Goal: Information Seeking & Learning: Find specific fact

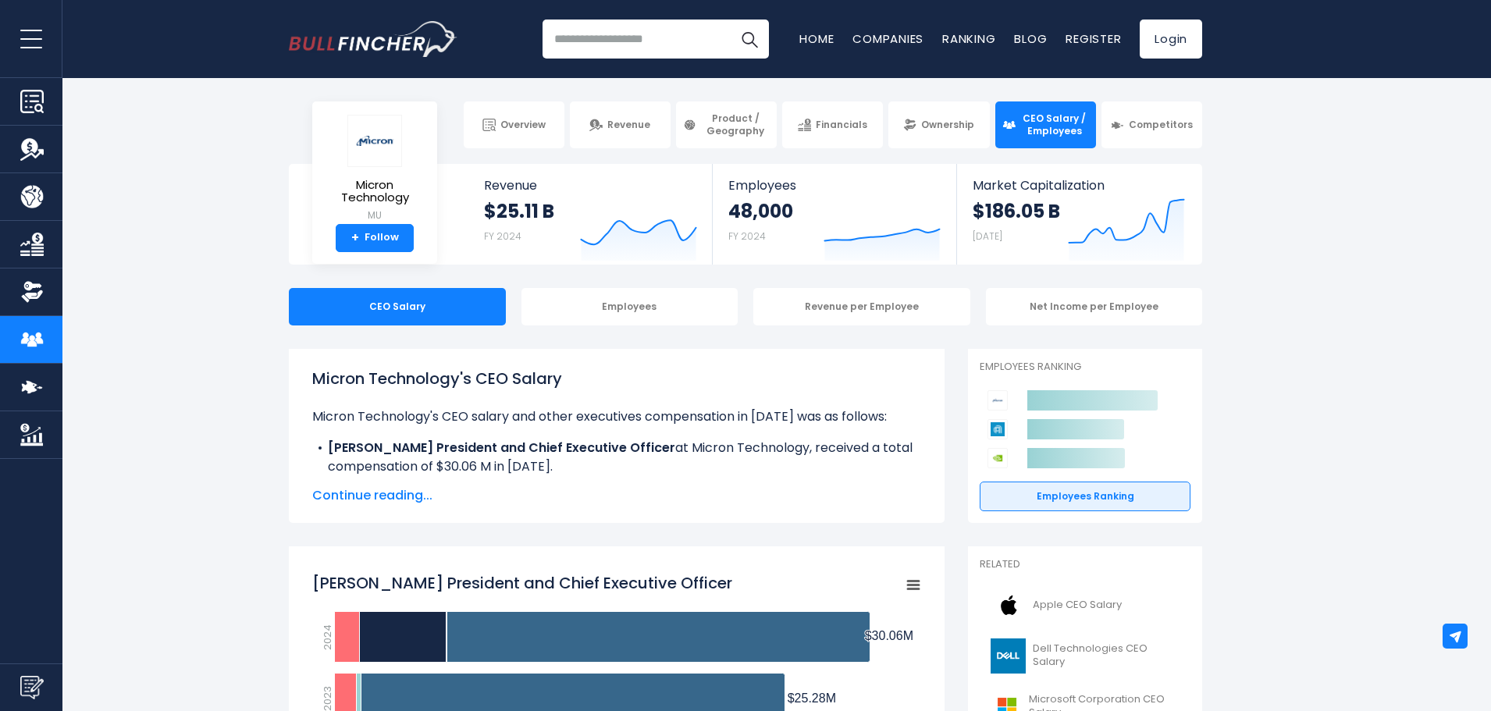
click at [404, 492] on span "Continue reading..." at bounding box center [616, 495] width 609 height 19
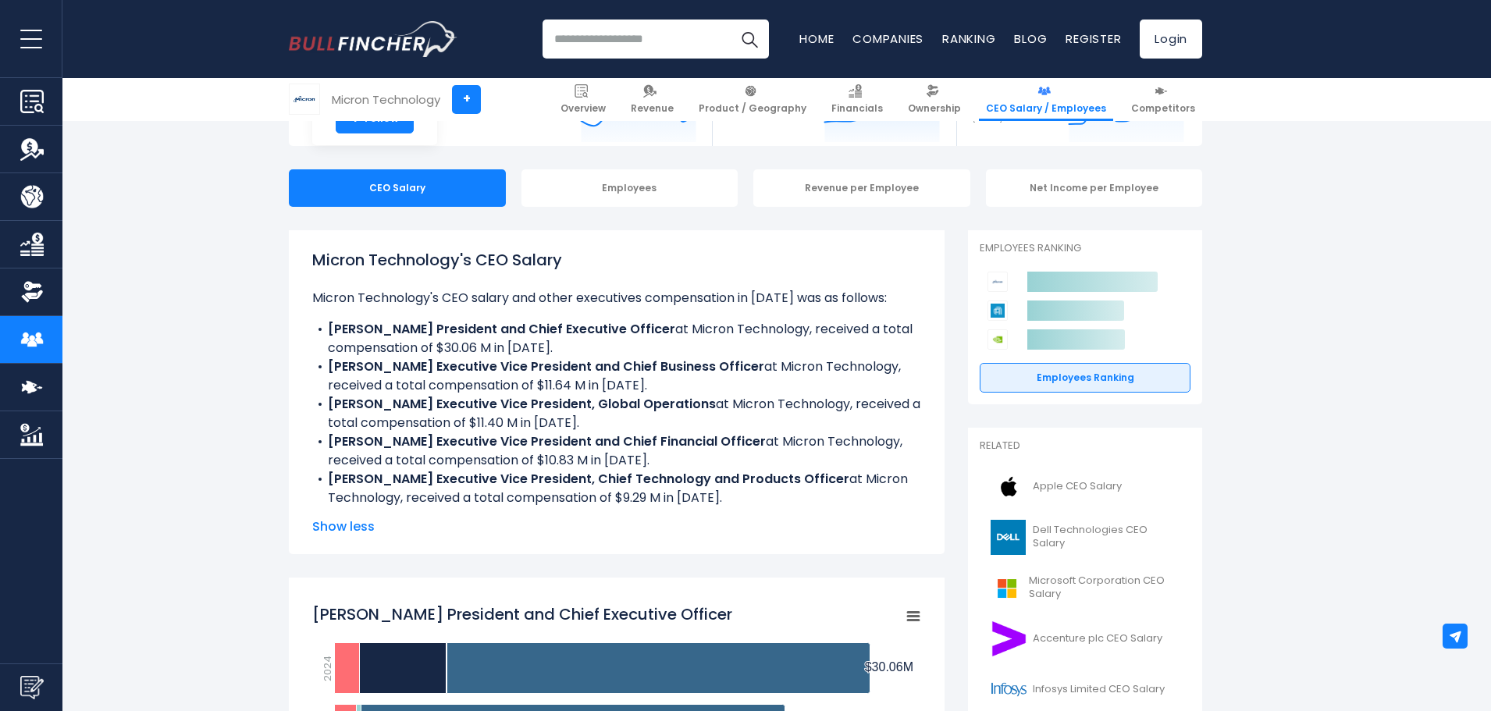
scroll to position [156, 0]
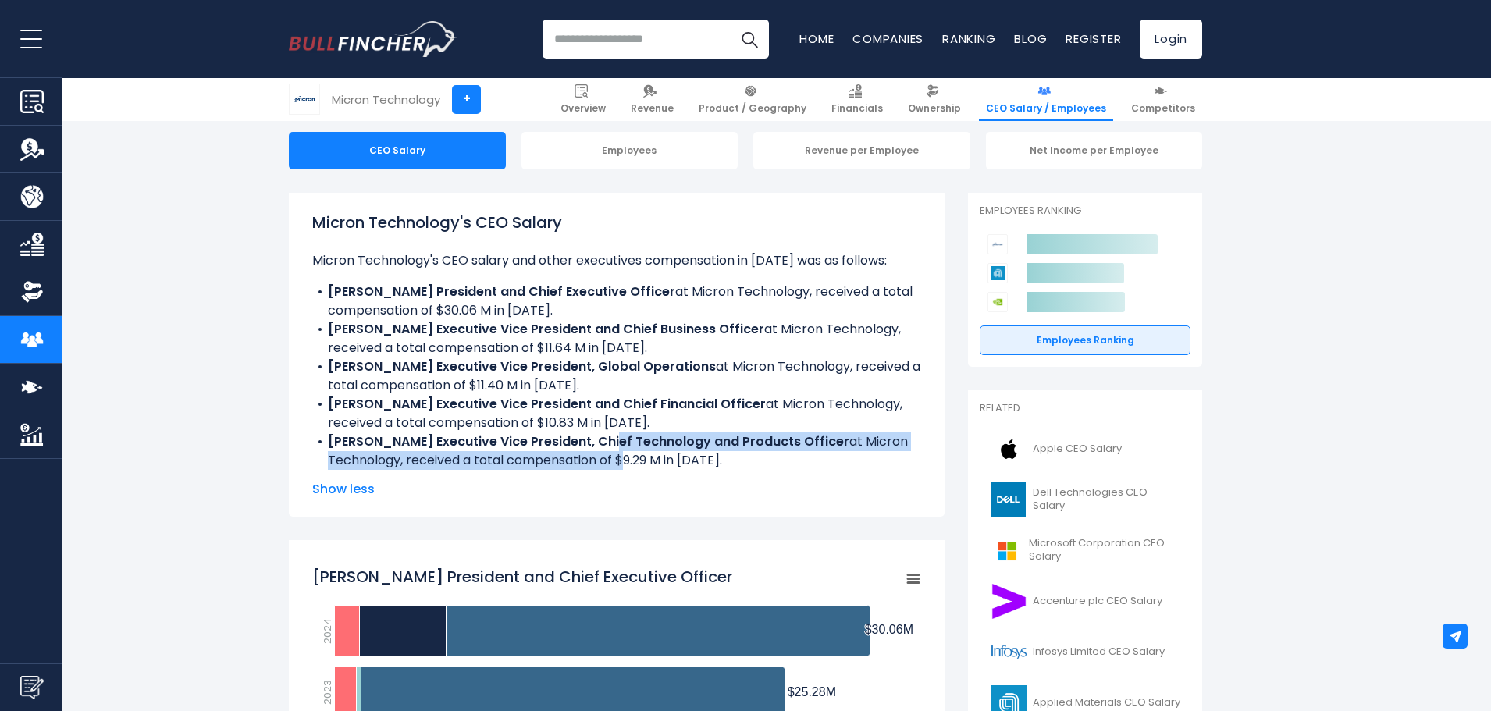
drag, startPoint x: 601, startPoint y: 448, endPoint x: 617, endPoint y: 457, distance: 17.8
click at [617, 457] on li "[PERSON_NAME] Executive Vice President, Chief Technology and Products Officer a…" at bounding box center [616, 451] width 609 height 37
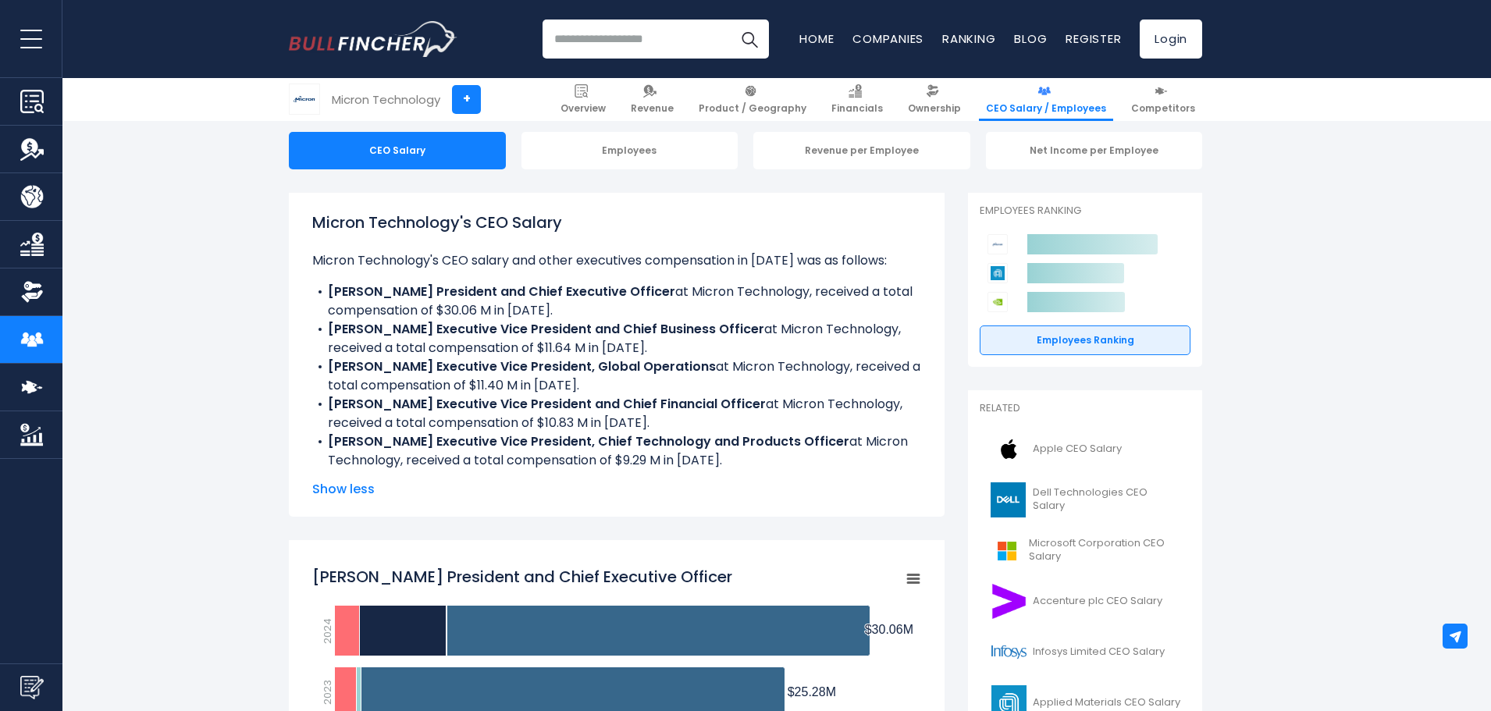
click at [666, 473] on div "Micron Technology's CEO Salary Micron Technology's CEO salary and other executi…" at bounding box center [616, 355] width 609 height 288
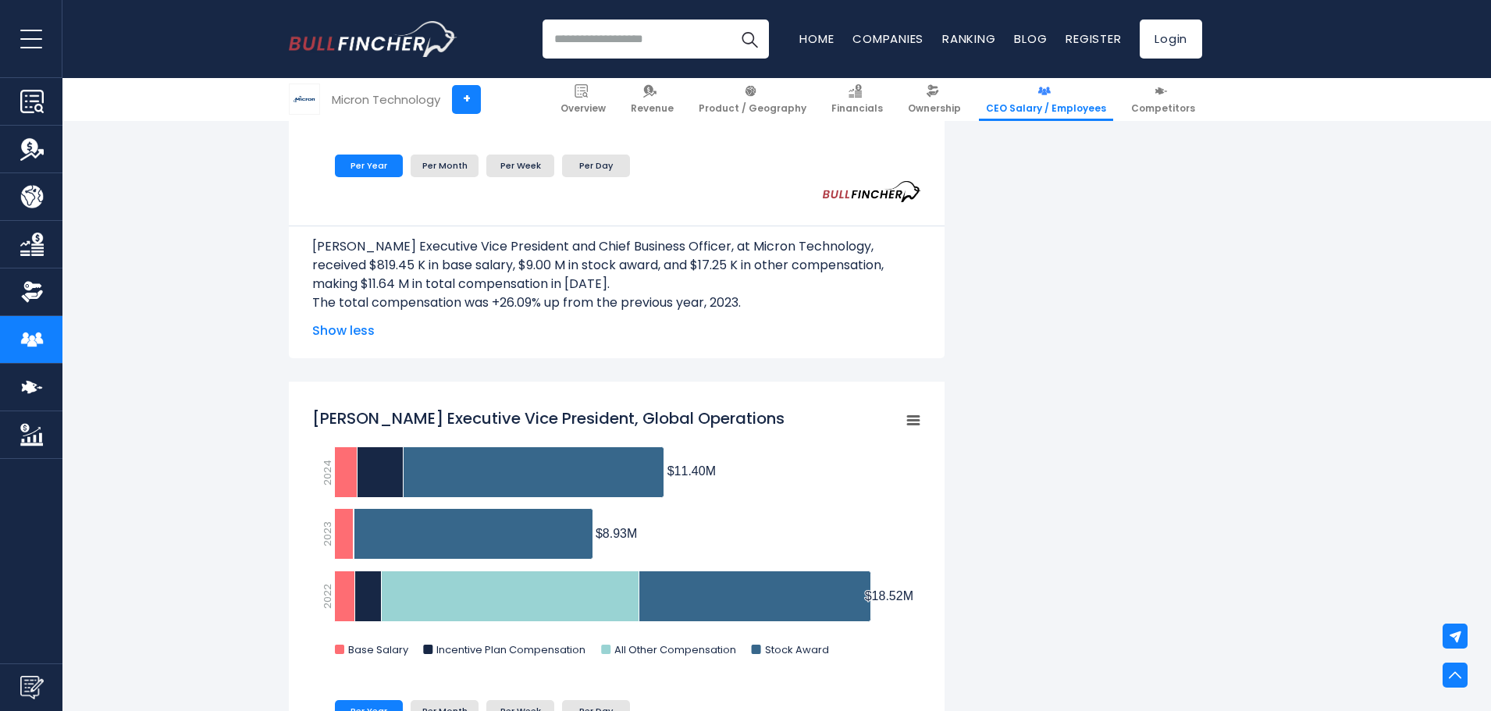
scroll to position [1093, 0]
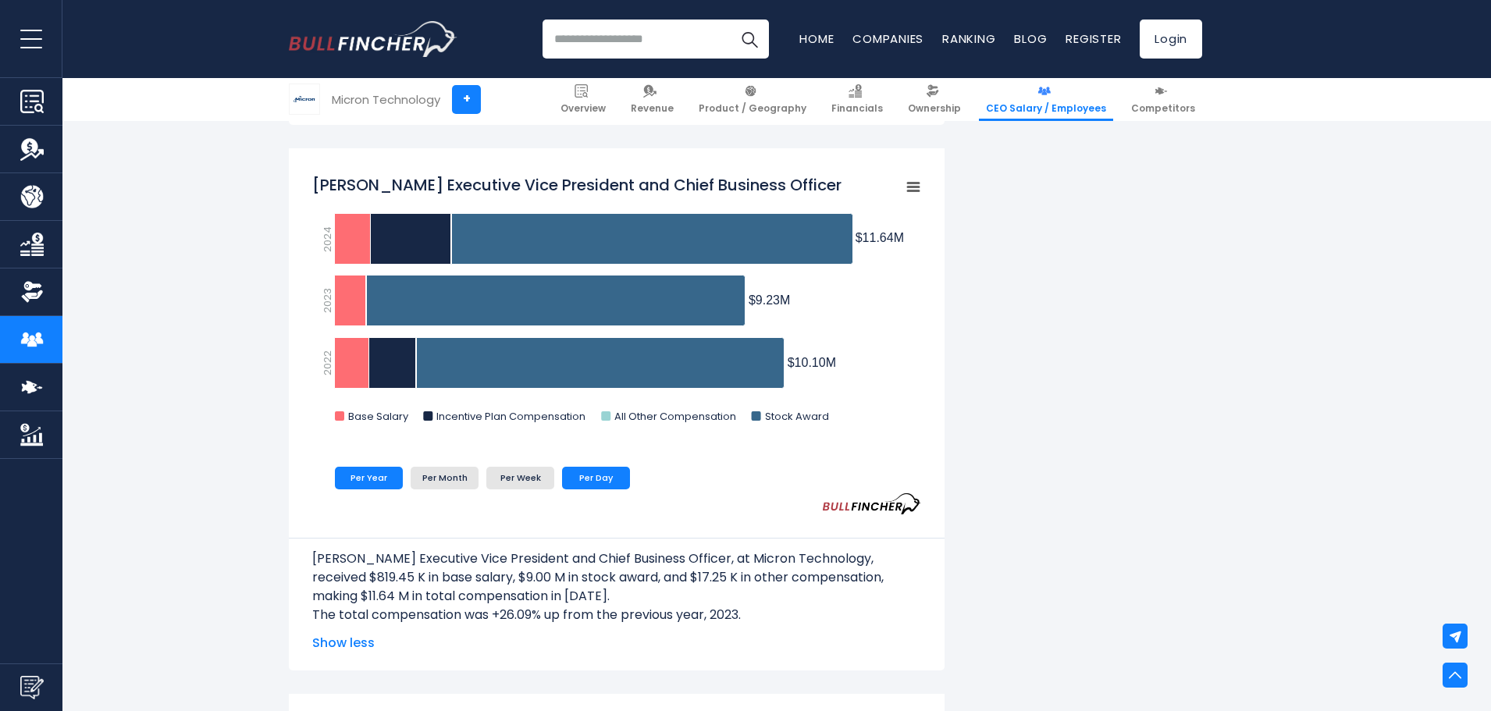
click at [603, 468] on li "Per Day" at bounding box center [596, 478] width 68 height 22
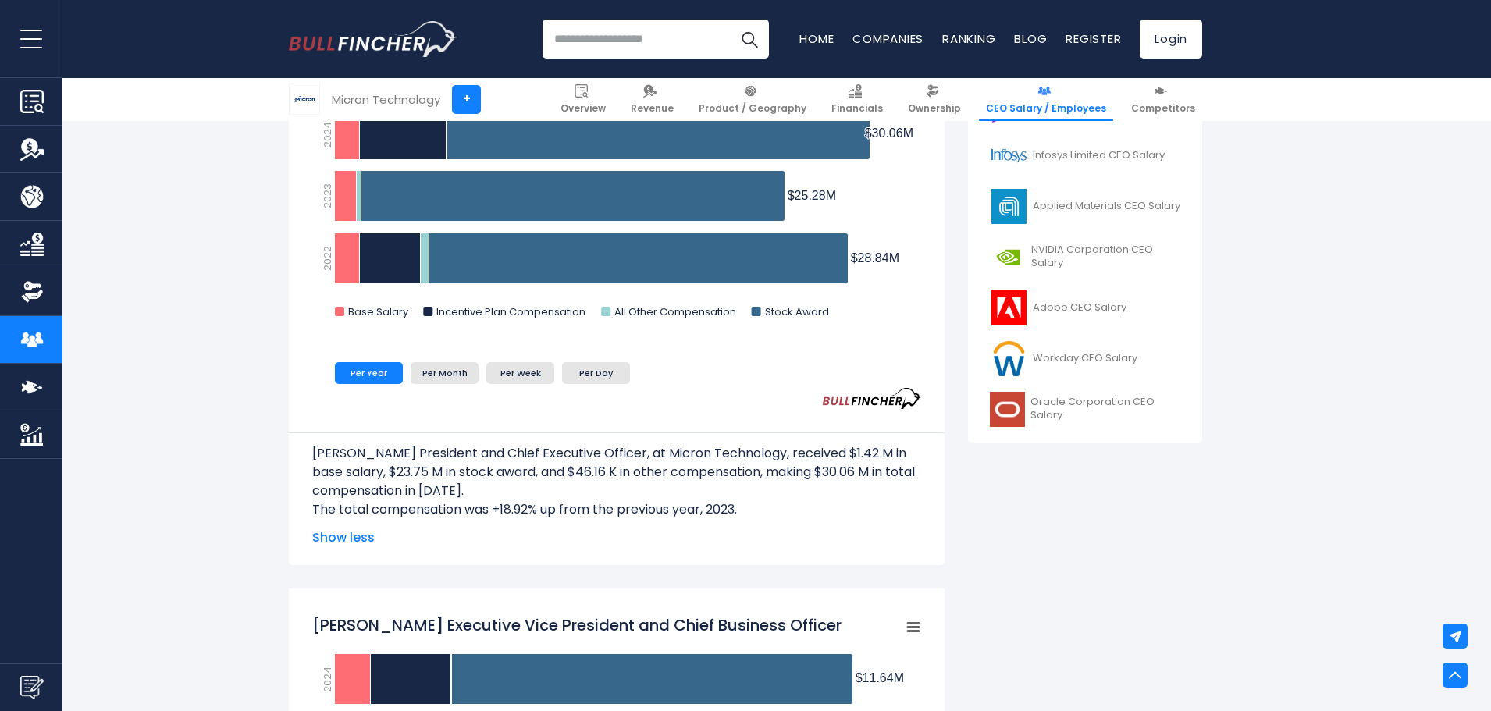
scroll to position [625, 0]
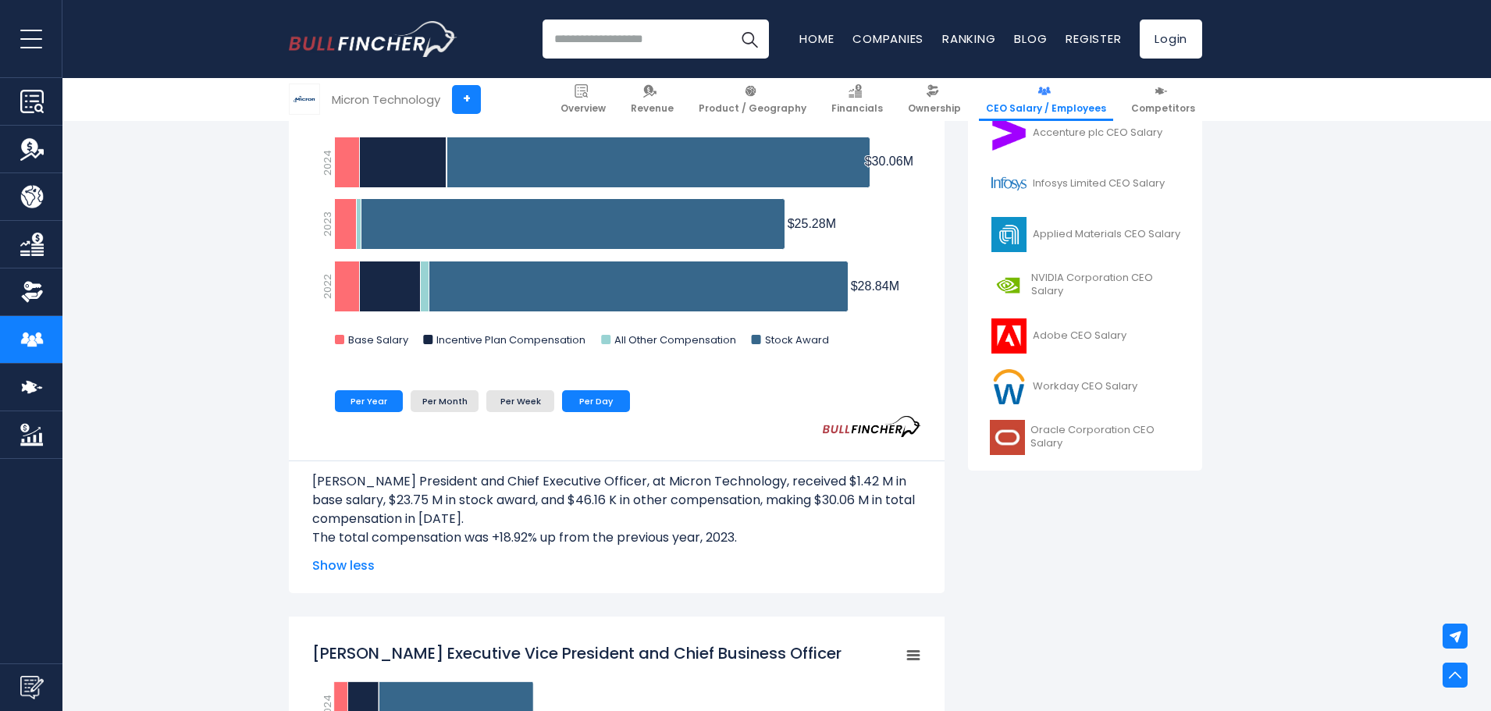
click at [596, 408] on li "Per Day" at bounding box center [596, 401] width 68 height 22
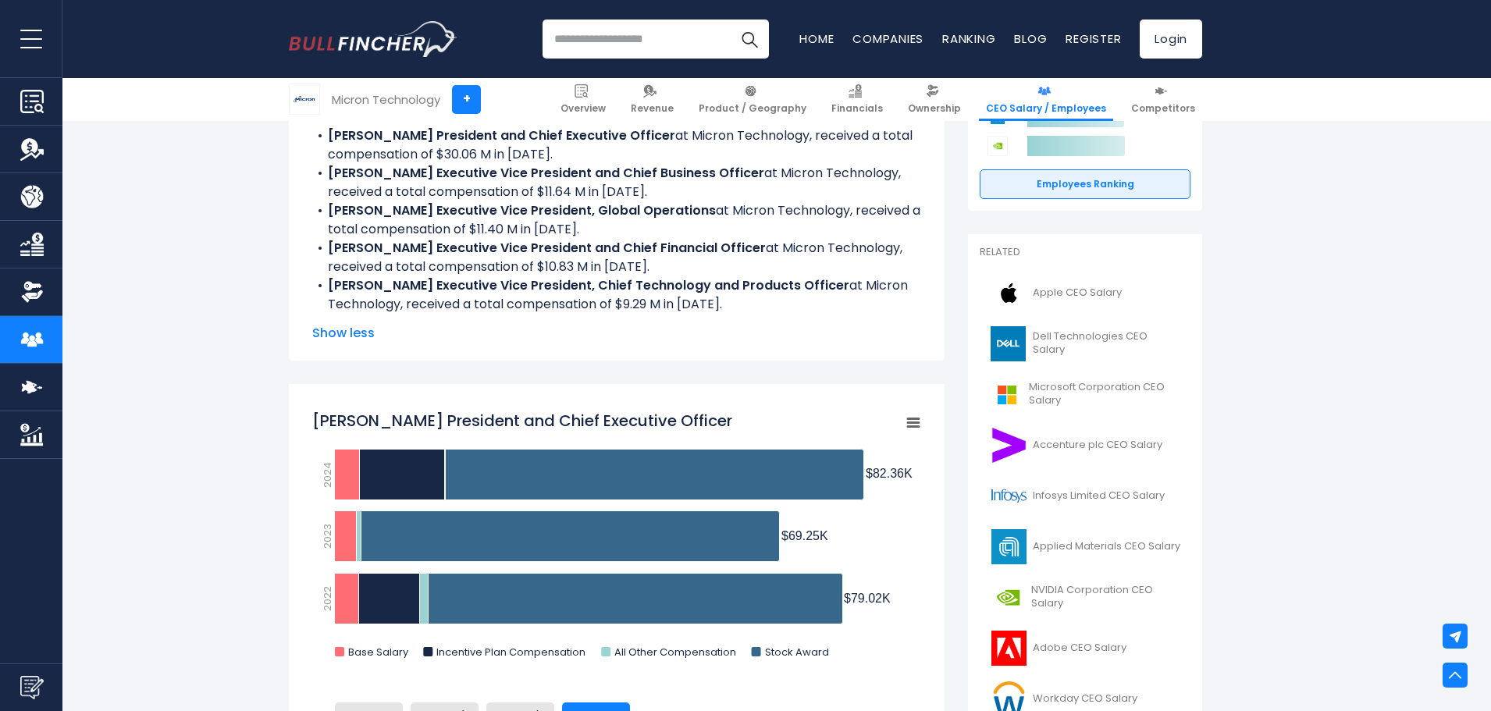
scroll to position [468, 0]
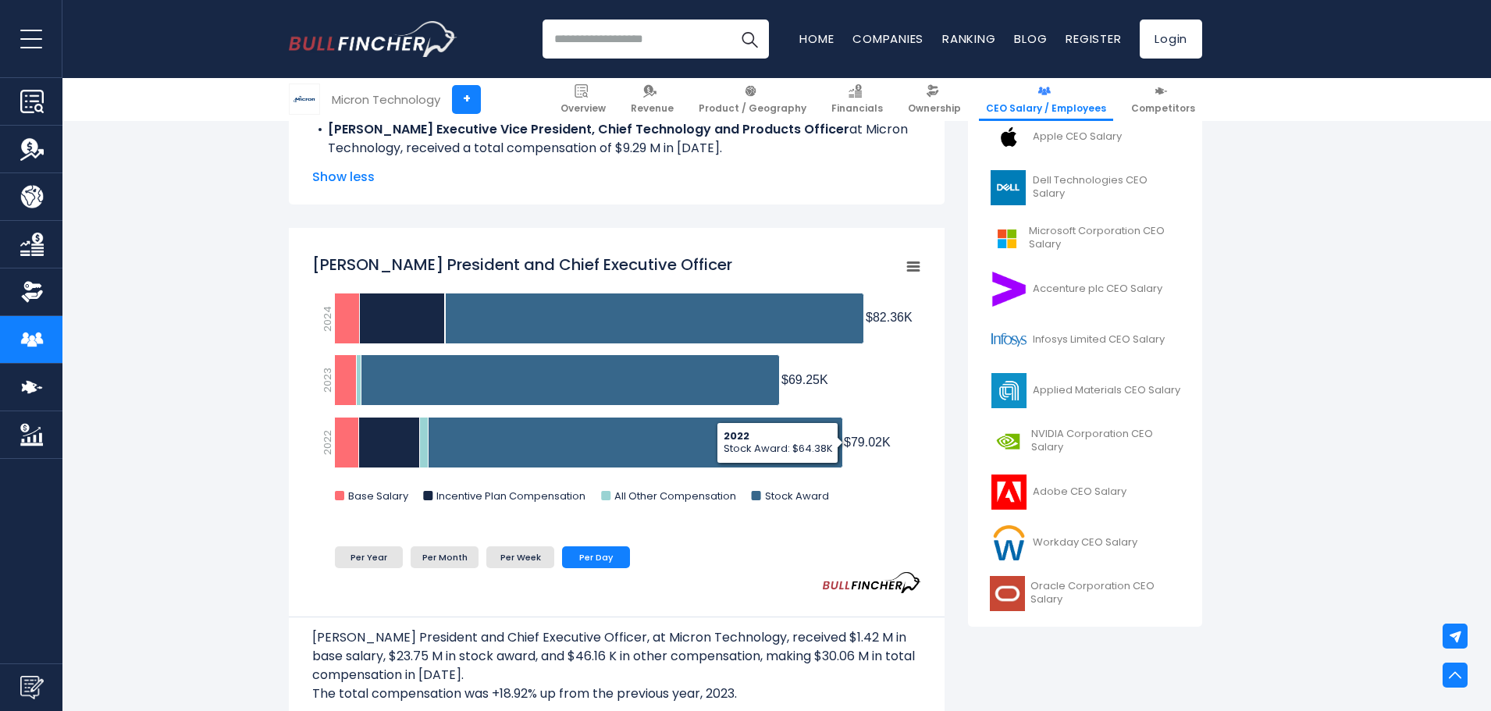
click at [910, 266] on icon "Sanjay Mehrotra President and Chief Executive Officer" at bounding box center [913, 267] width 11 height 8
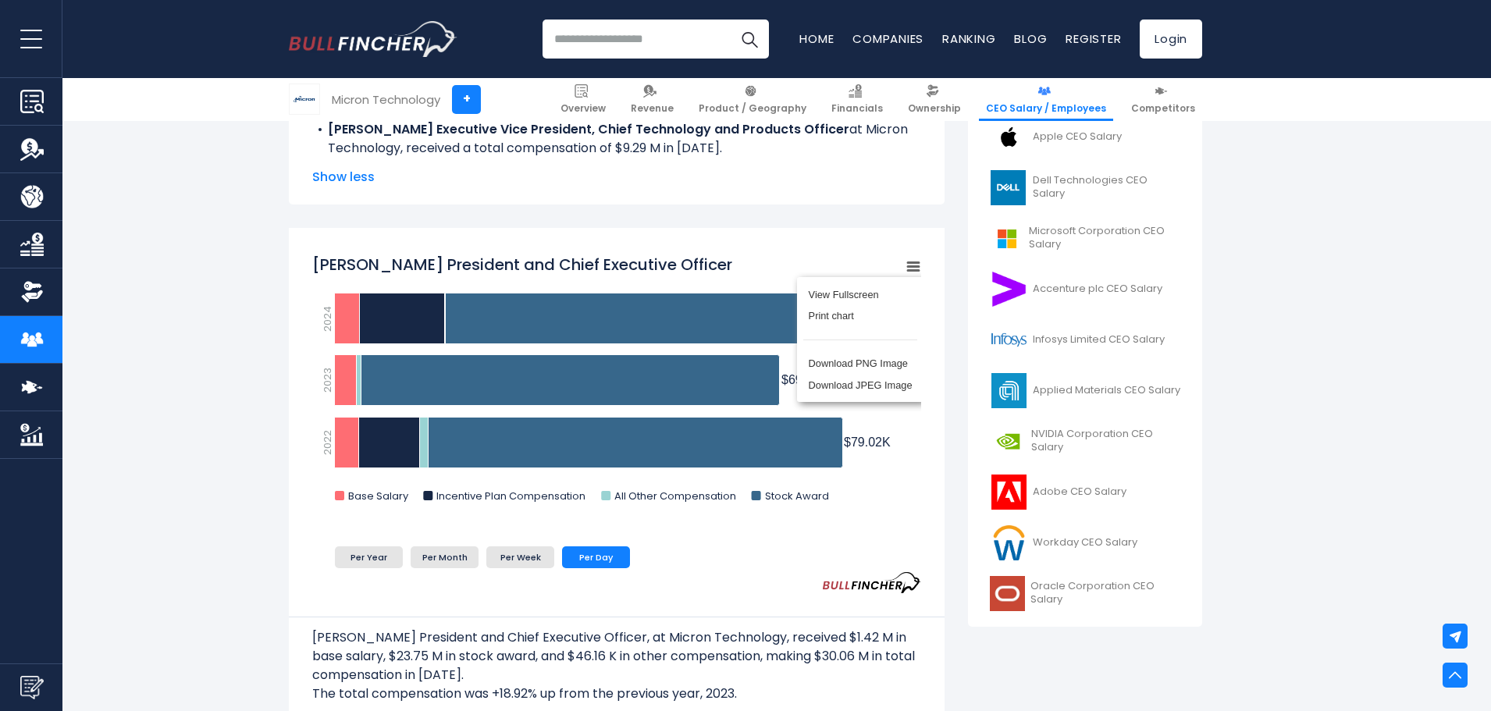
click at [906, 246] on icon "Created with Highcharts 12.1.2 Chart context menu [PERSON_NAME] President and C…" at bounding box center [616, 382] width 609 height 273
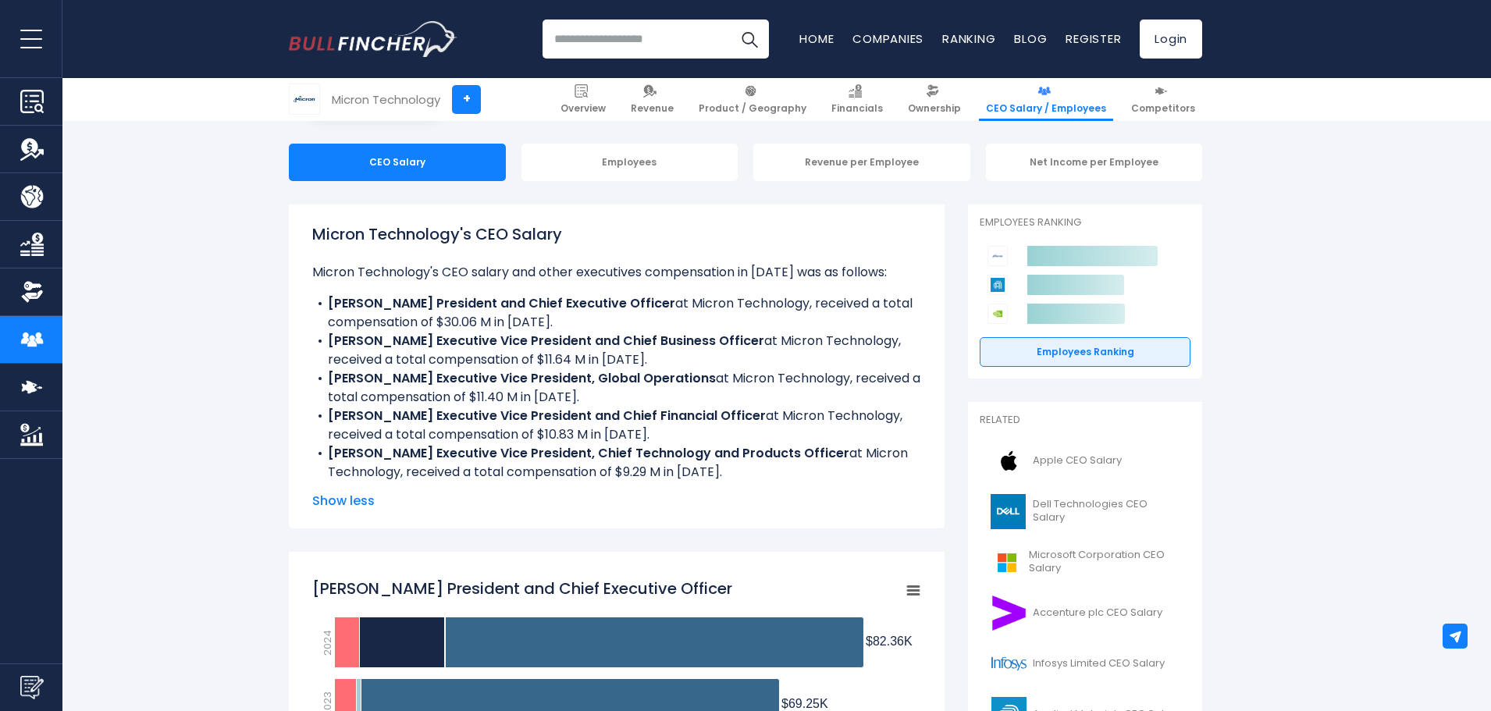
scroll to position [0, 0]
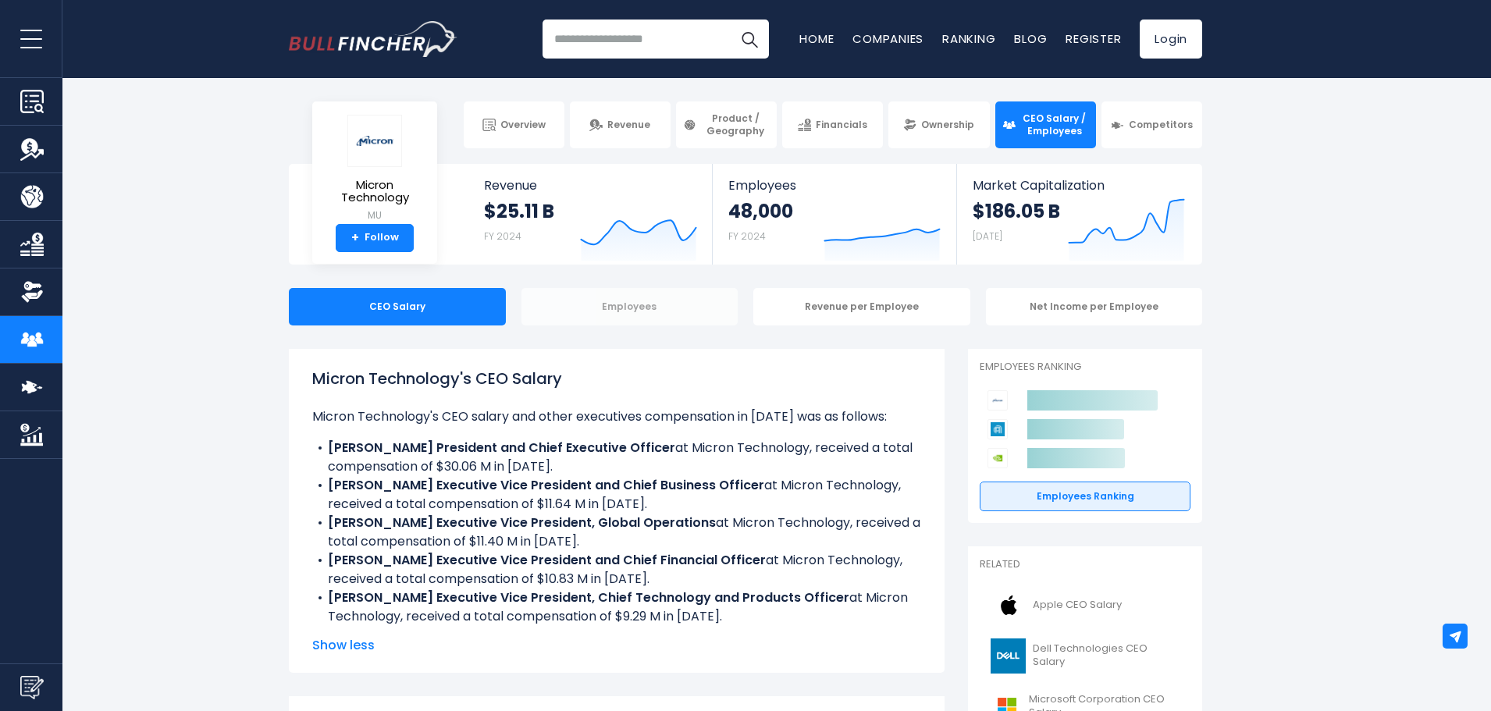
click at [588, 305] on div "Employees" at bounding box center [630, 306] width 217 height 37
click at [604, 305] on div "Employees" at bounding box center [630, 306] width 217 height 37
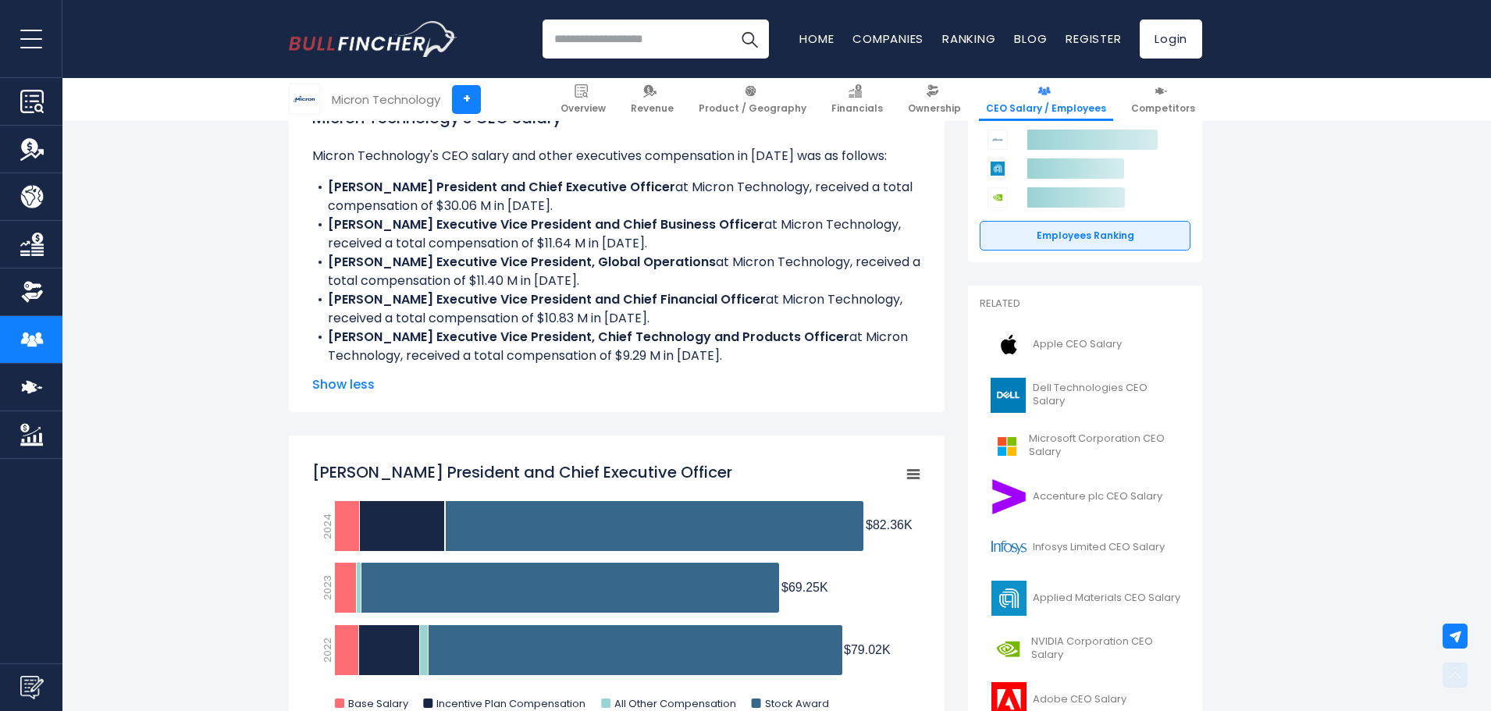
scroll to position [312, 0]
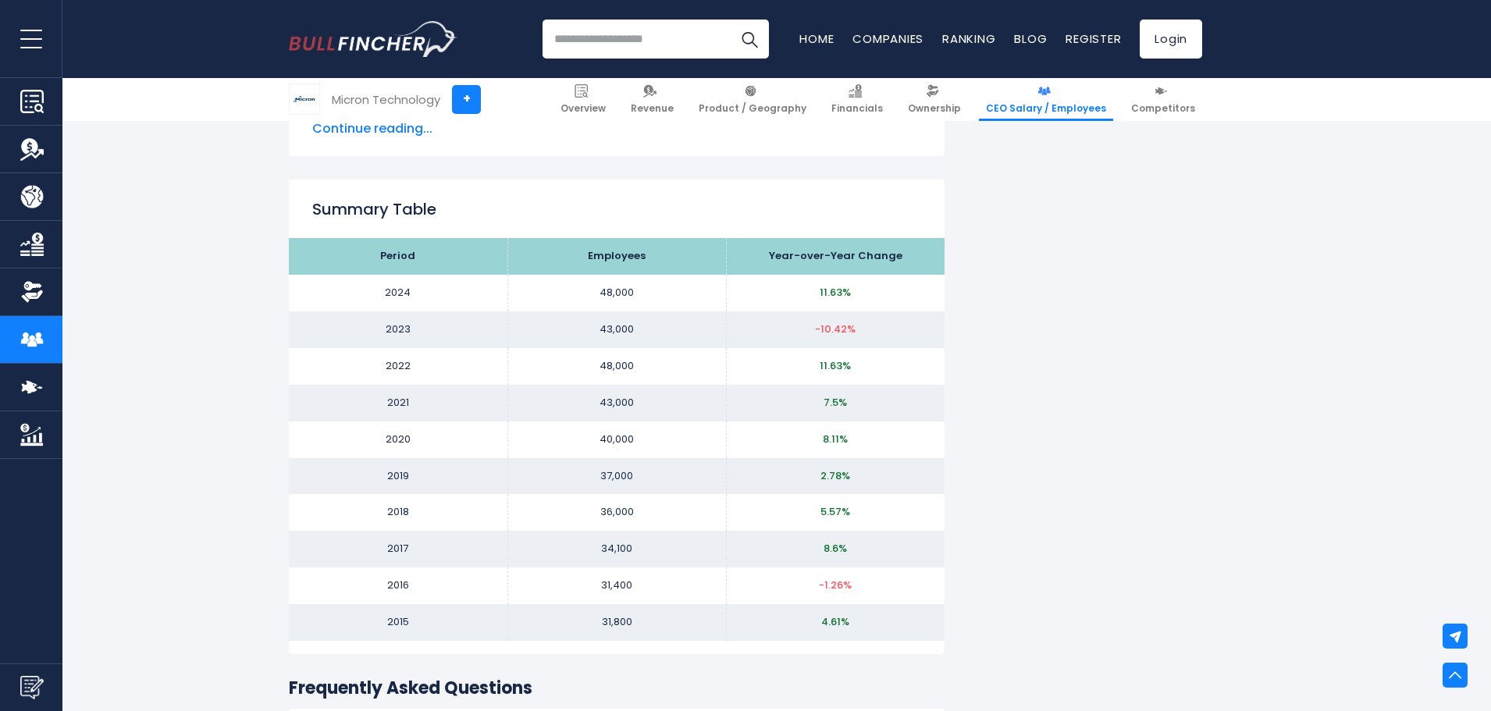
scroll to position [2030, 0]
